Goal: Find specific page/section: Find specific page/section

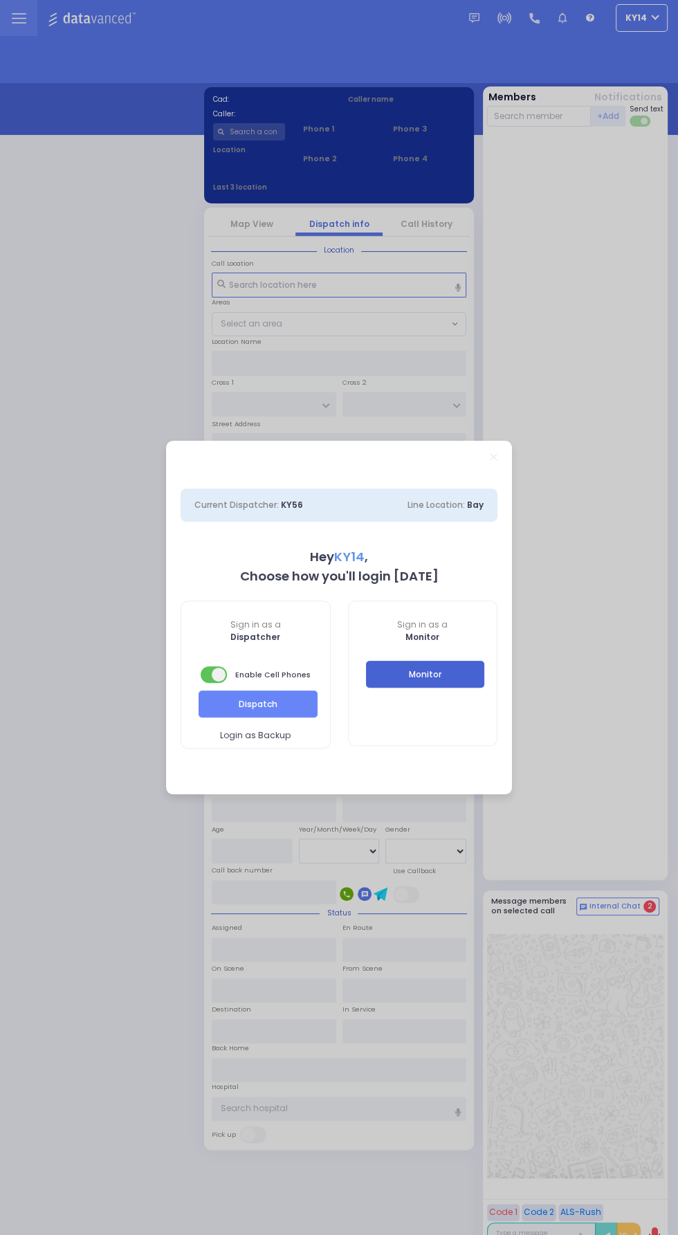
click at [428, 669] on button "Monitor" at bounding box center [425, 674] width 119 height 26
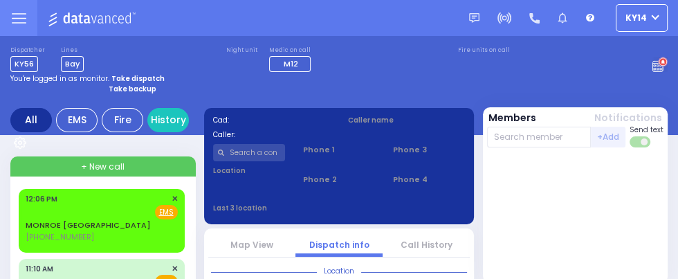
click at [20, 18] on icon at bounding box center [19, 18] width 14 height 0
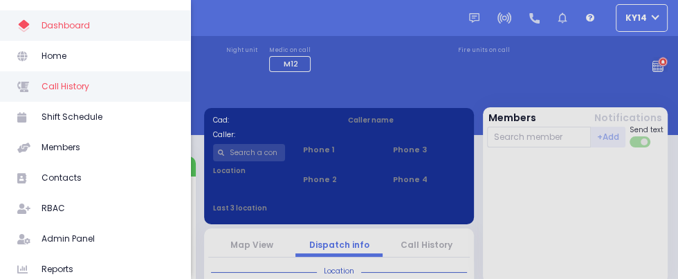
click at [59, 81] on span "Call History" at bounding box center [106, 86] width 131 height 18
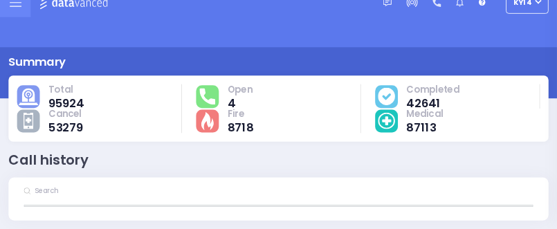
scroll to position [62, 0]
